Goal: Task Accomplishment & Management: Use online tool/utility

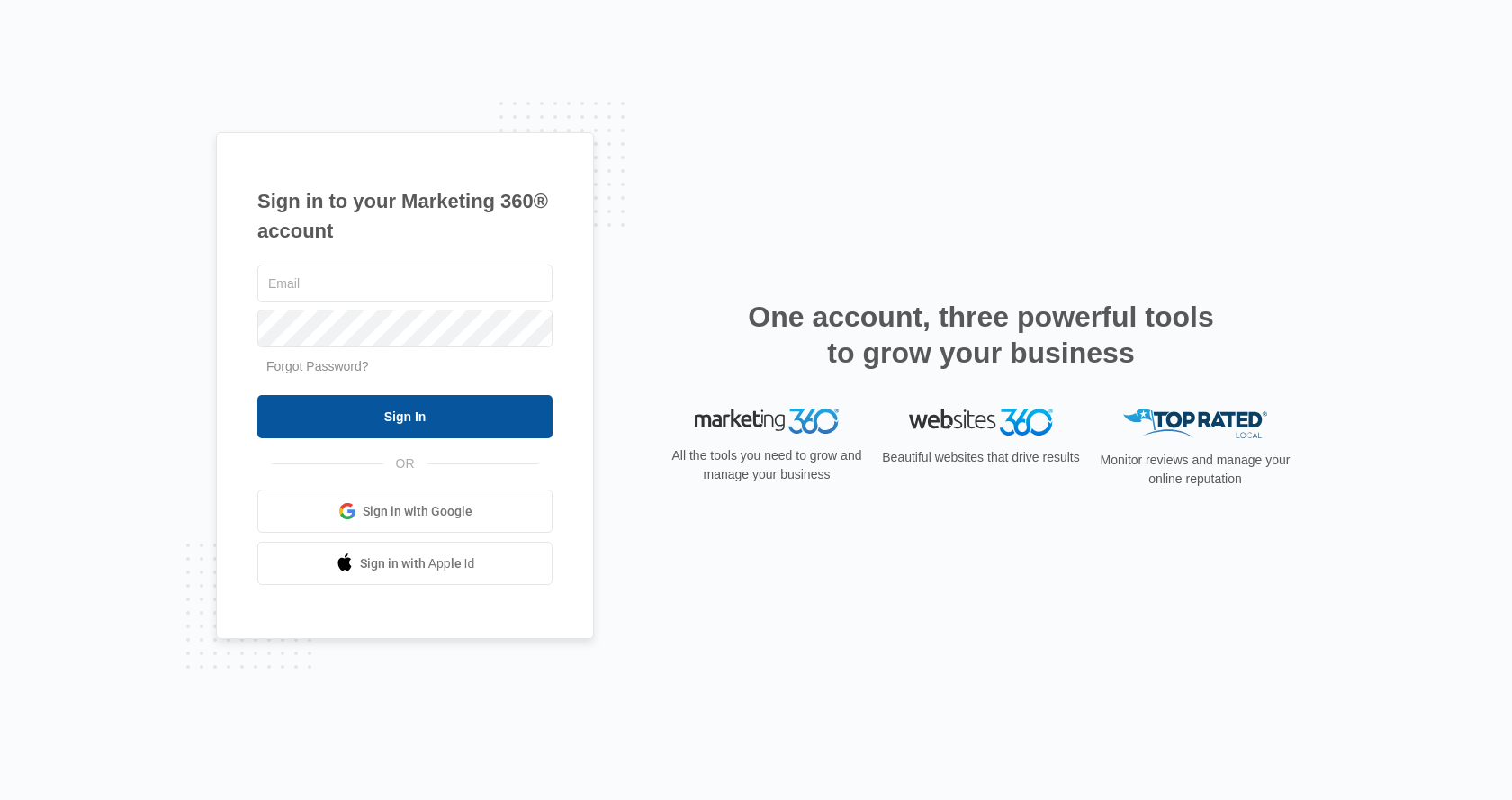
type input "[EMAIL_ADDRESS][DOMAIN_NAME]"
click at [443, 422] on input "Sign In" at bounding box center [404, 417] width 295 height 44
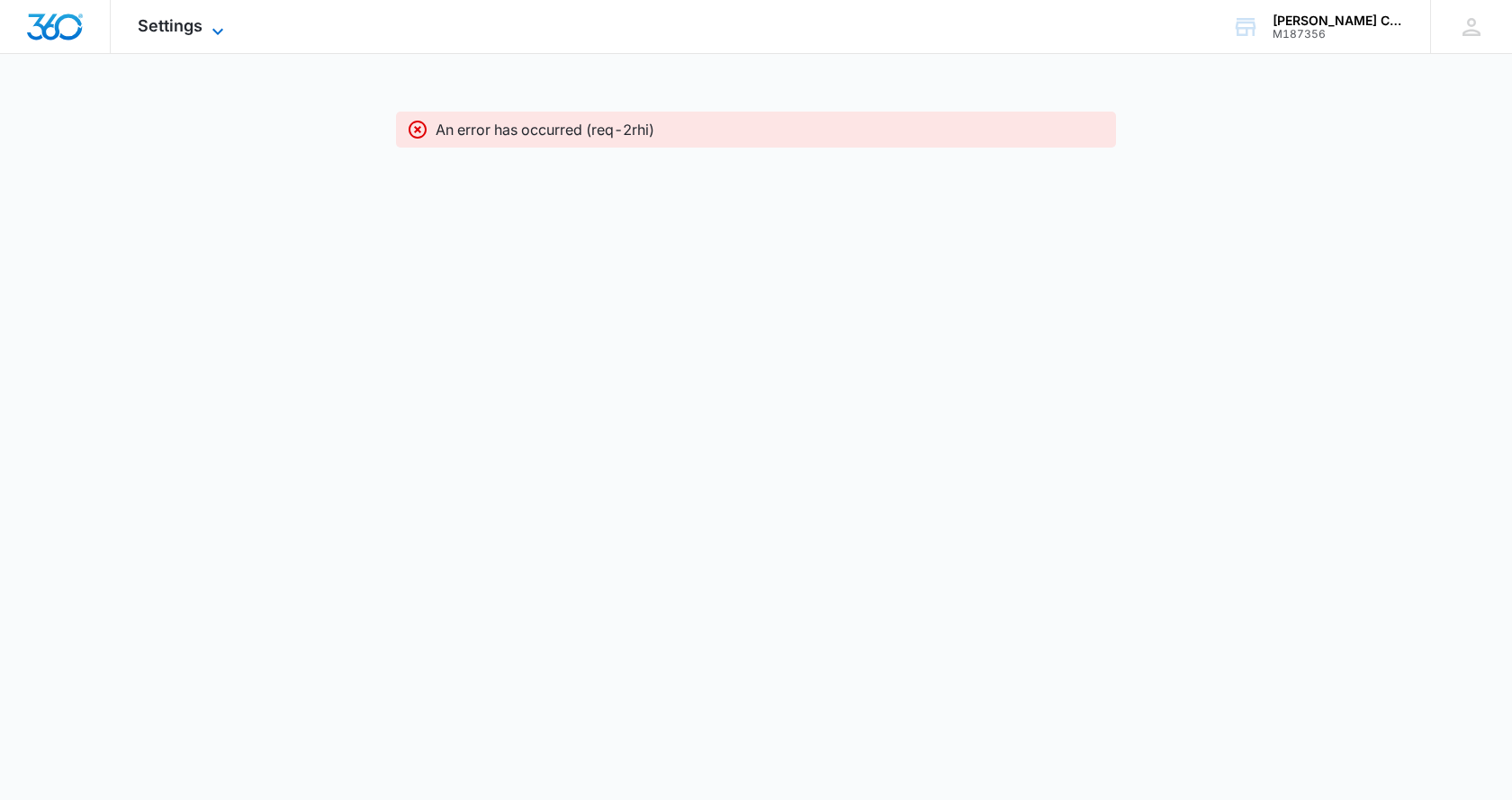
click at [224, 27] on div "Settings Apps CRM Social Brand" at bounding box center [183, 27] width 145 height 53
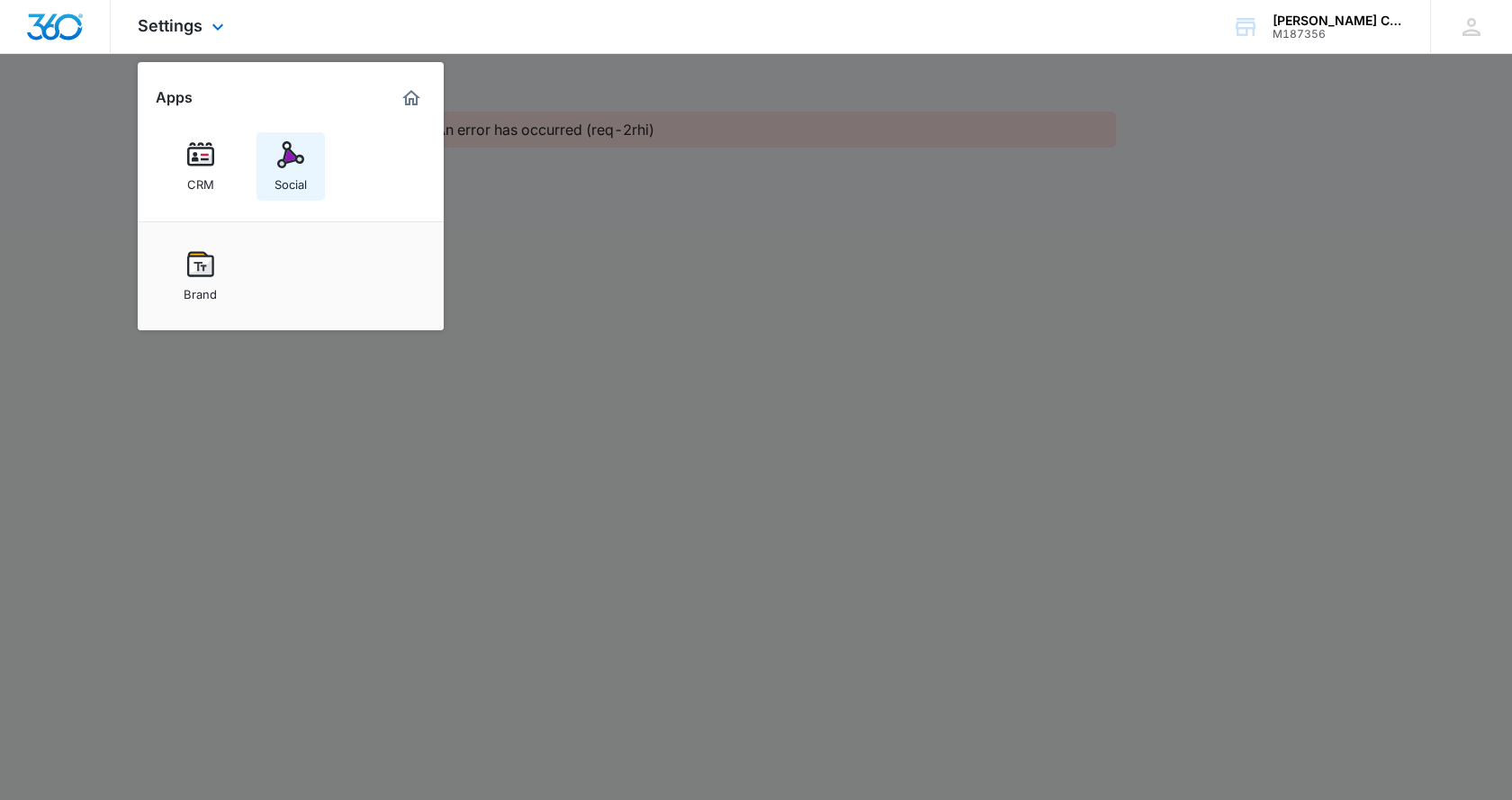
click at [291, 166] on img at bounding box center [290, 155] width 27 height 27
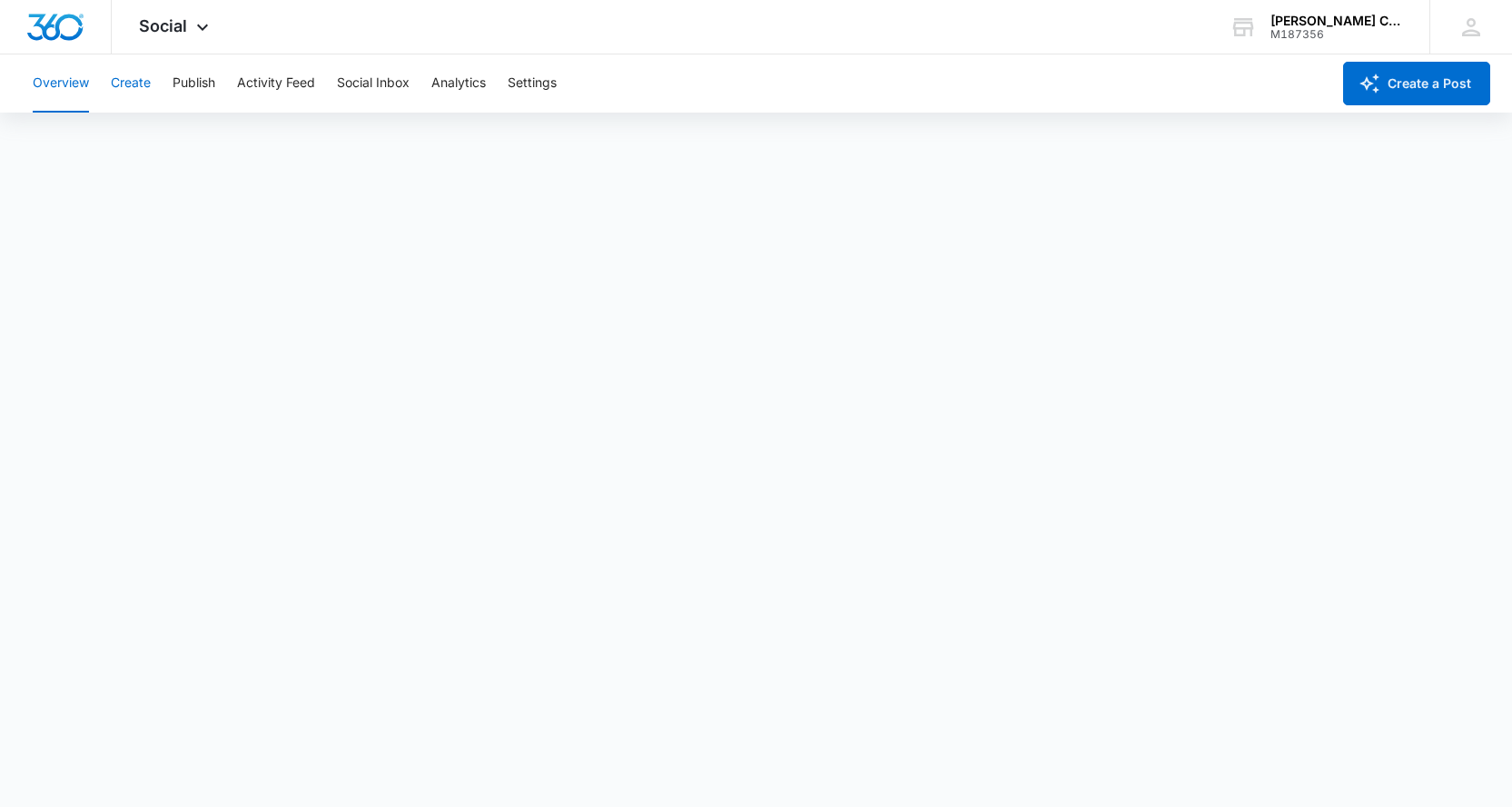
click at [147, 97] on button "Create" at bounding box center [131, 83] width 40 height 58
click at [53, 85] on button "Overview" at bounding box center [60, 83] width 56 height 58
